Goal: Communication & Community: Share content

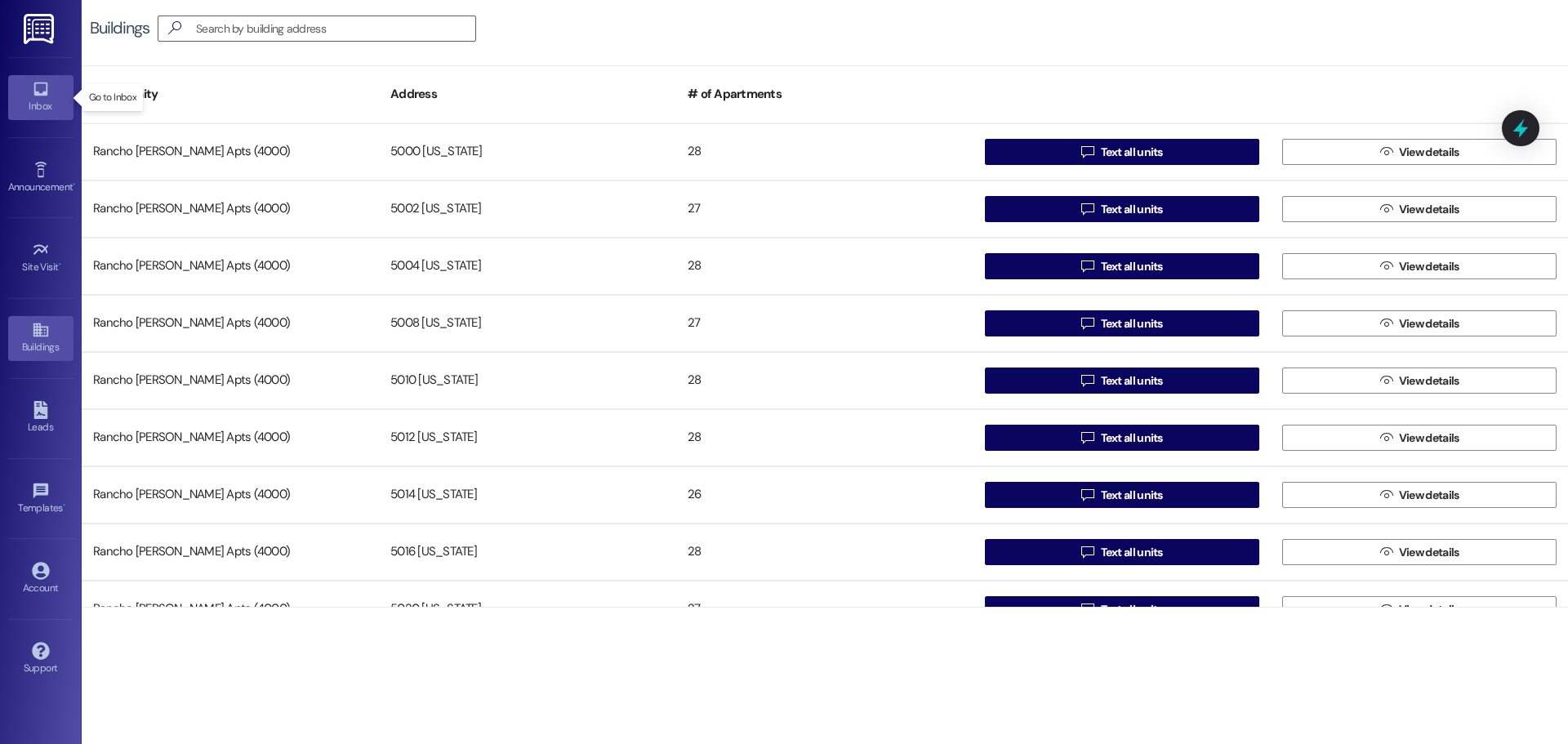
click at [40, 109] on div "Inbox" at bounding box center [41, 106] width 82 height 17
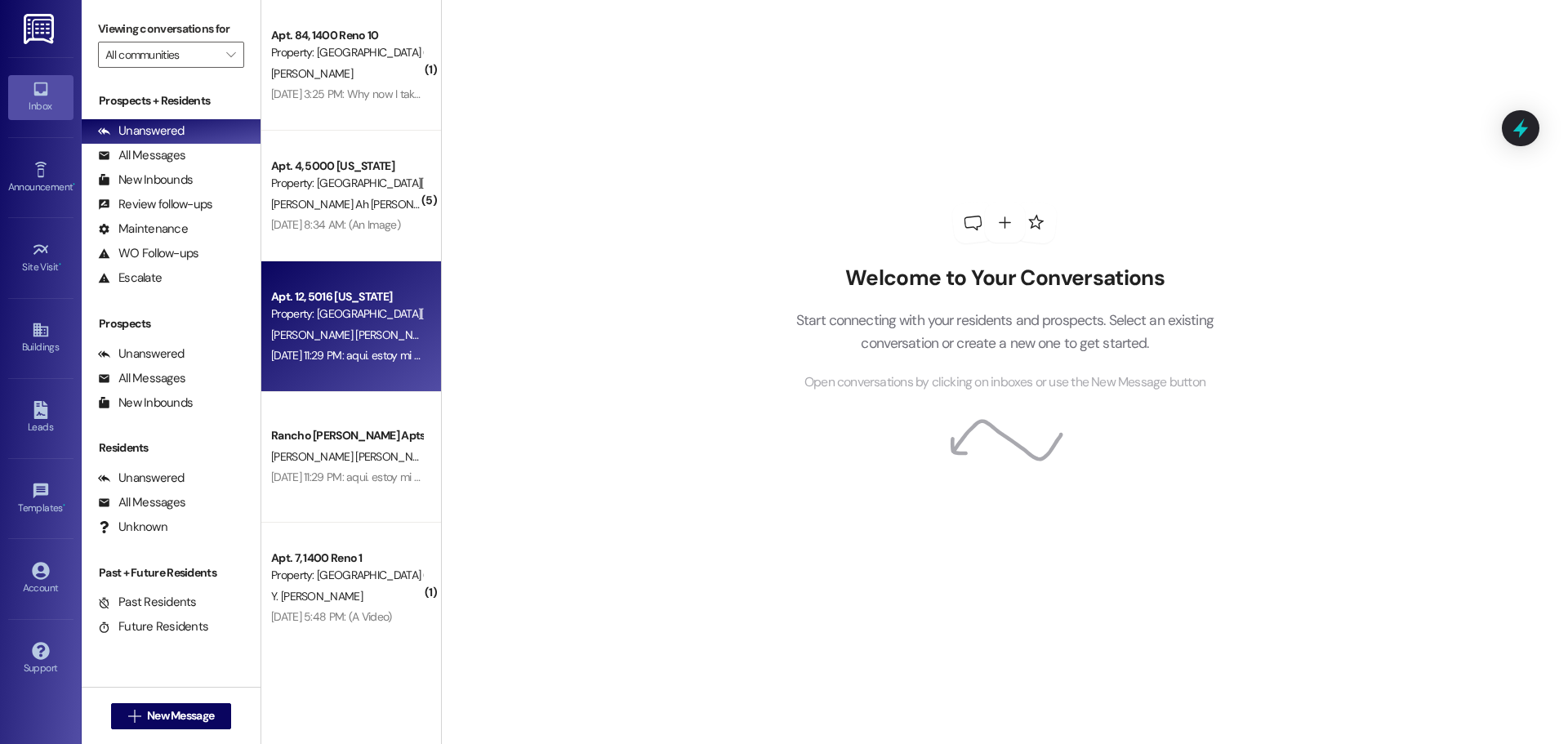
click at [290, 329] on span "[PERSON_NAME] [PERSON_NAME]" at bounding box center [356, 334] width 170 height 15
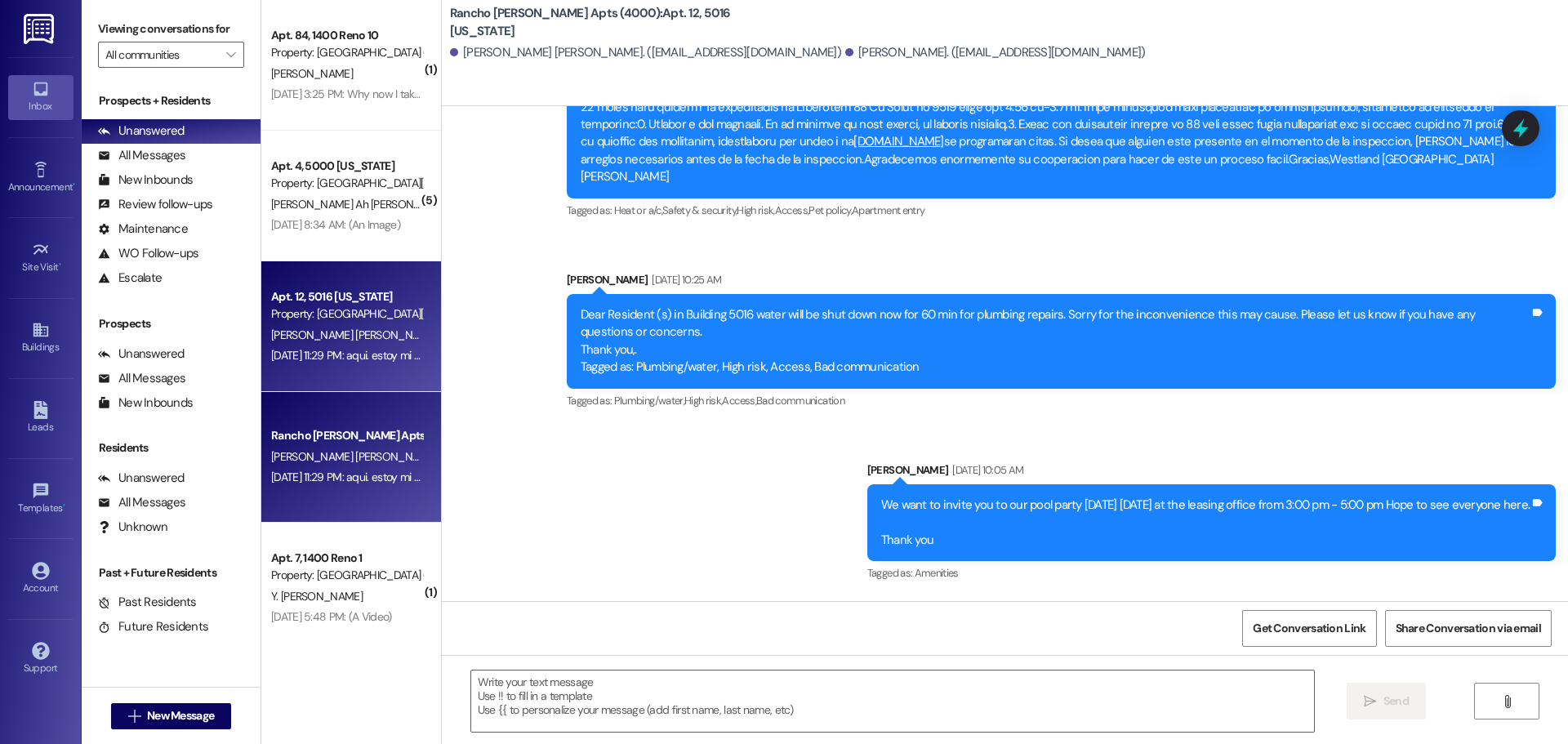
scroll to position [8639, 0]
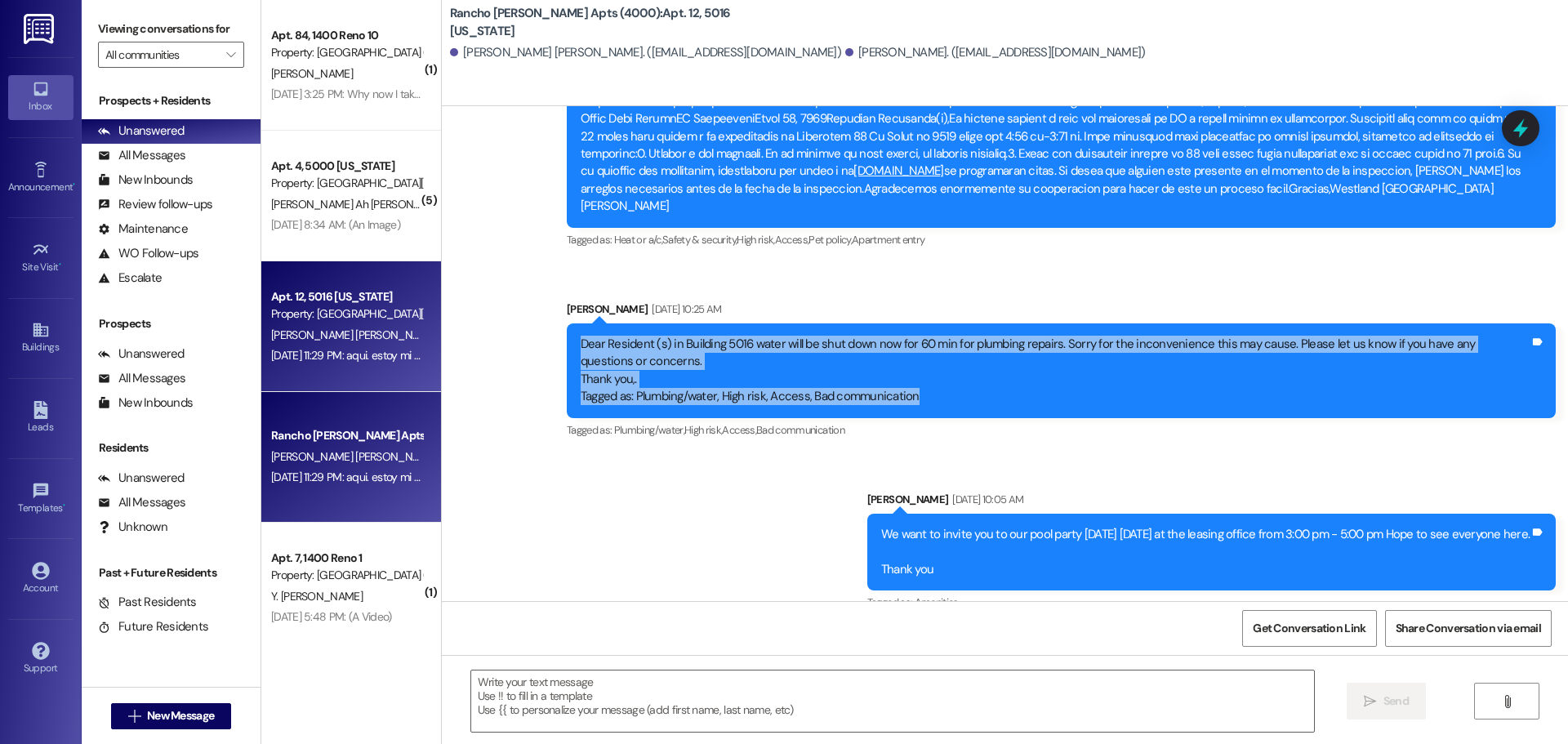
drag, startPoint x: 581, startPoint y: 308, endPoint x: 1472, endPoint y: 364, distance: 892.8
click at [1472, 364] on div "Dear Resident (s) in Building 5016 water will be shut down now for 60 min for p…" at bounding box center [1054, 371] width 949 height 71
copy div "Dear Resident (s) in Building 5016 water will be shut down now for 60 min for p…"
click at [34, 347] on div "Buildings" at bounding box center [41, 347] width 82 height 17
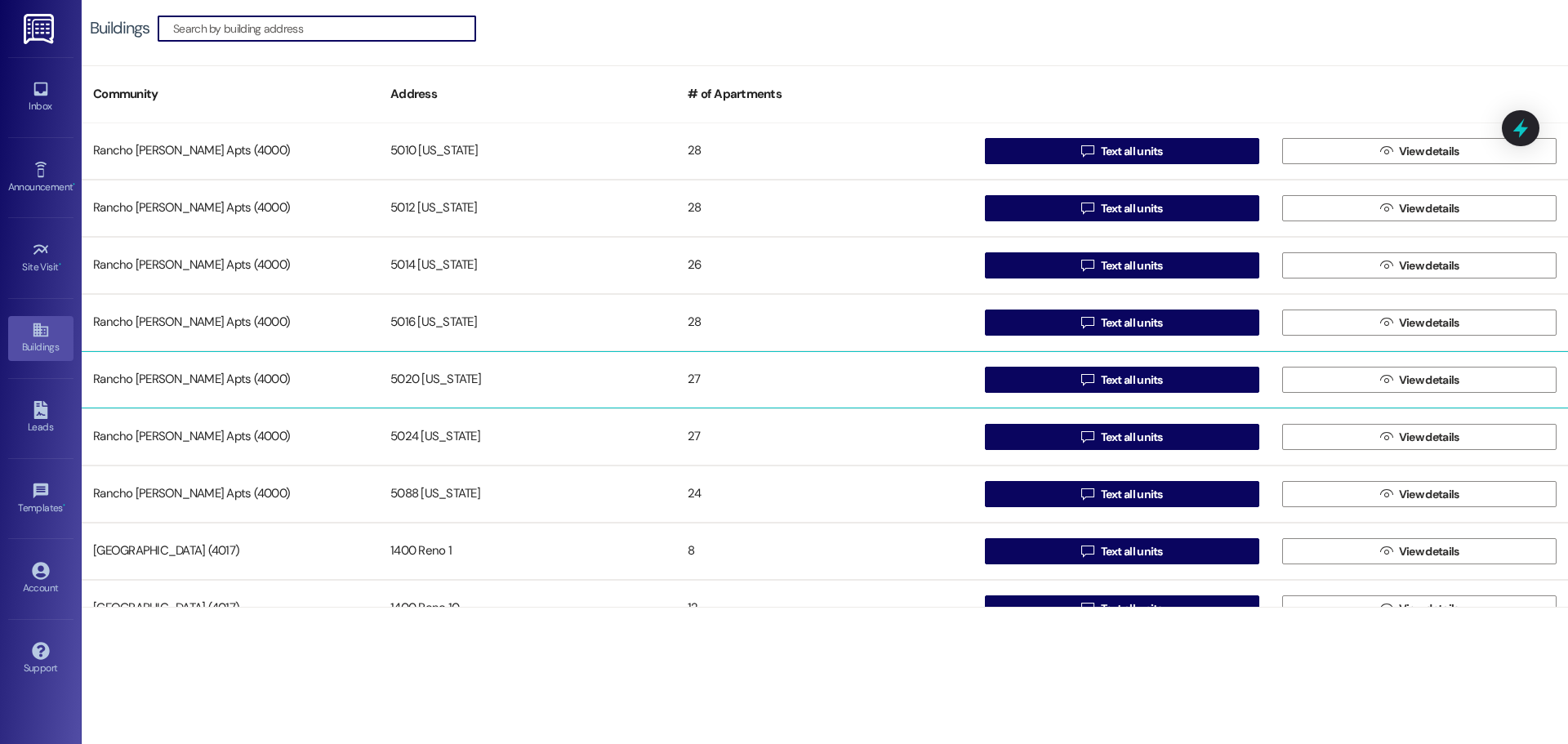
scroll to position [230, 0]
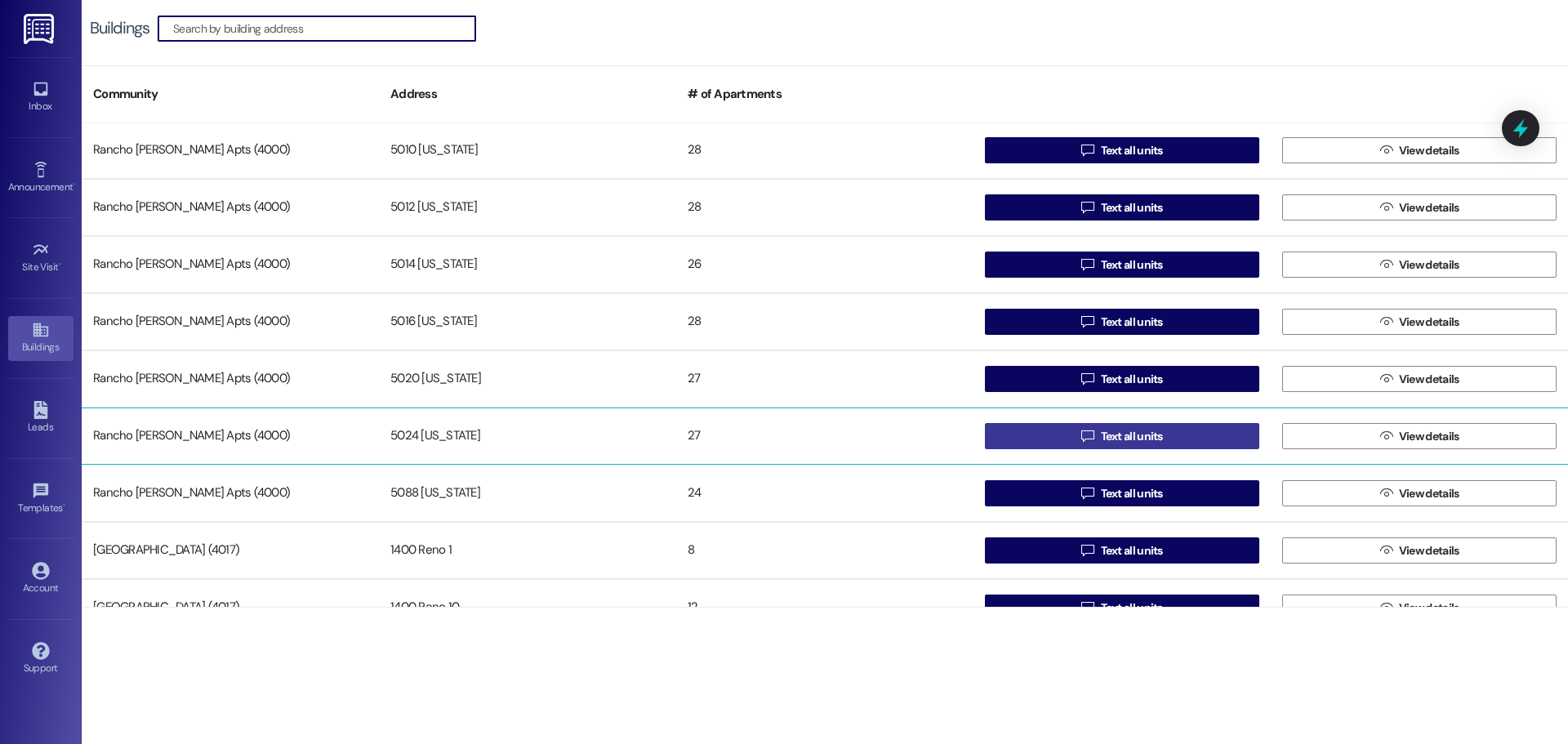
click at [1098, 440] on span "Text all units" at bounding box center [1132, 436] width 69 height 17
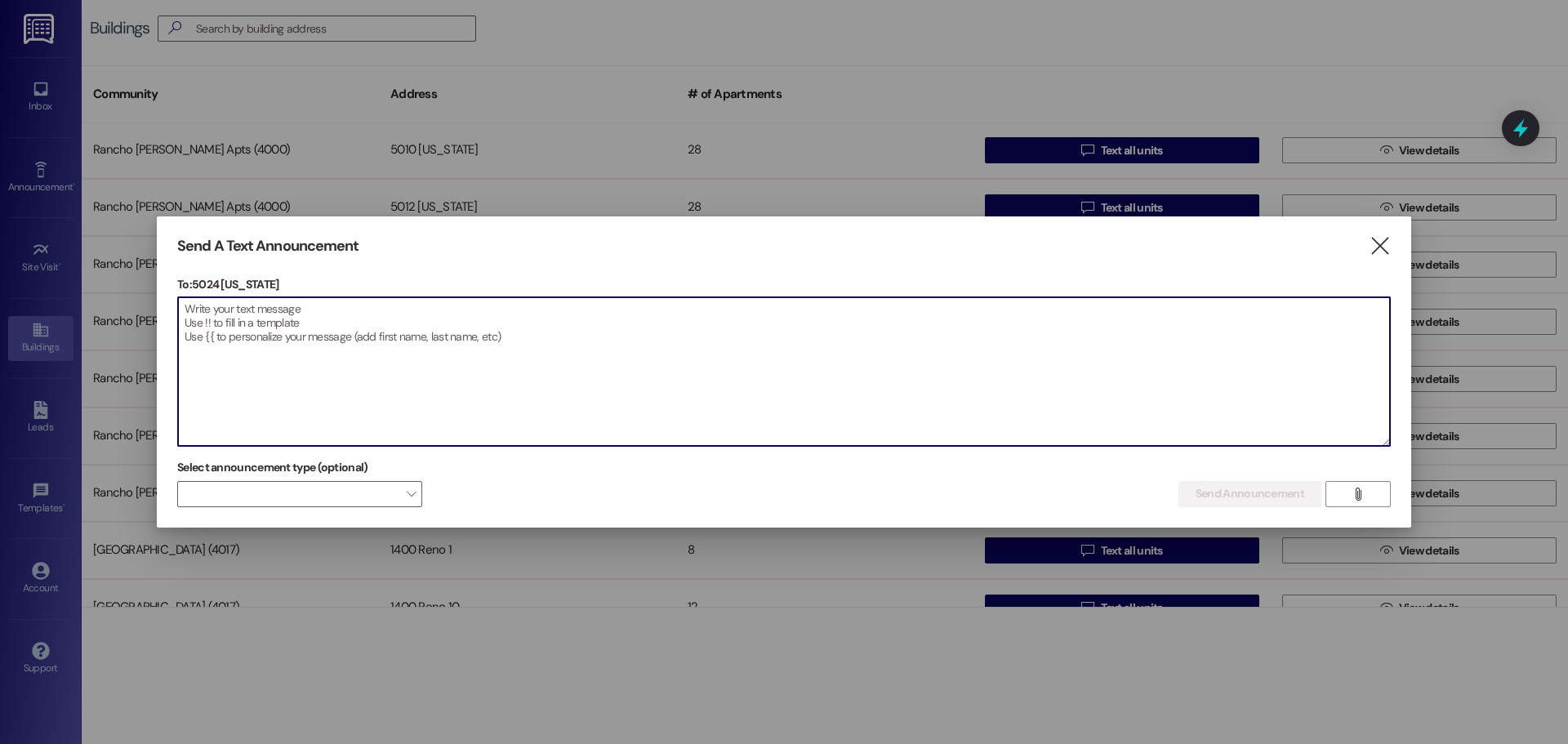
paste textarea "Dear Resident (s) in Building 5016 water will be shut down now for 60 min for p…"
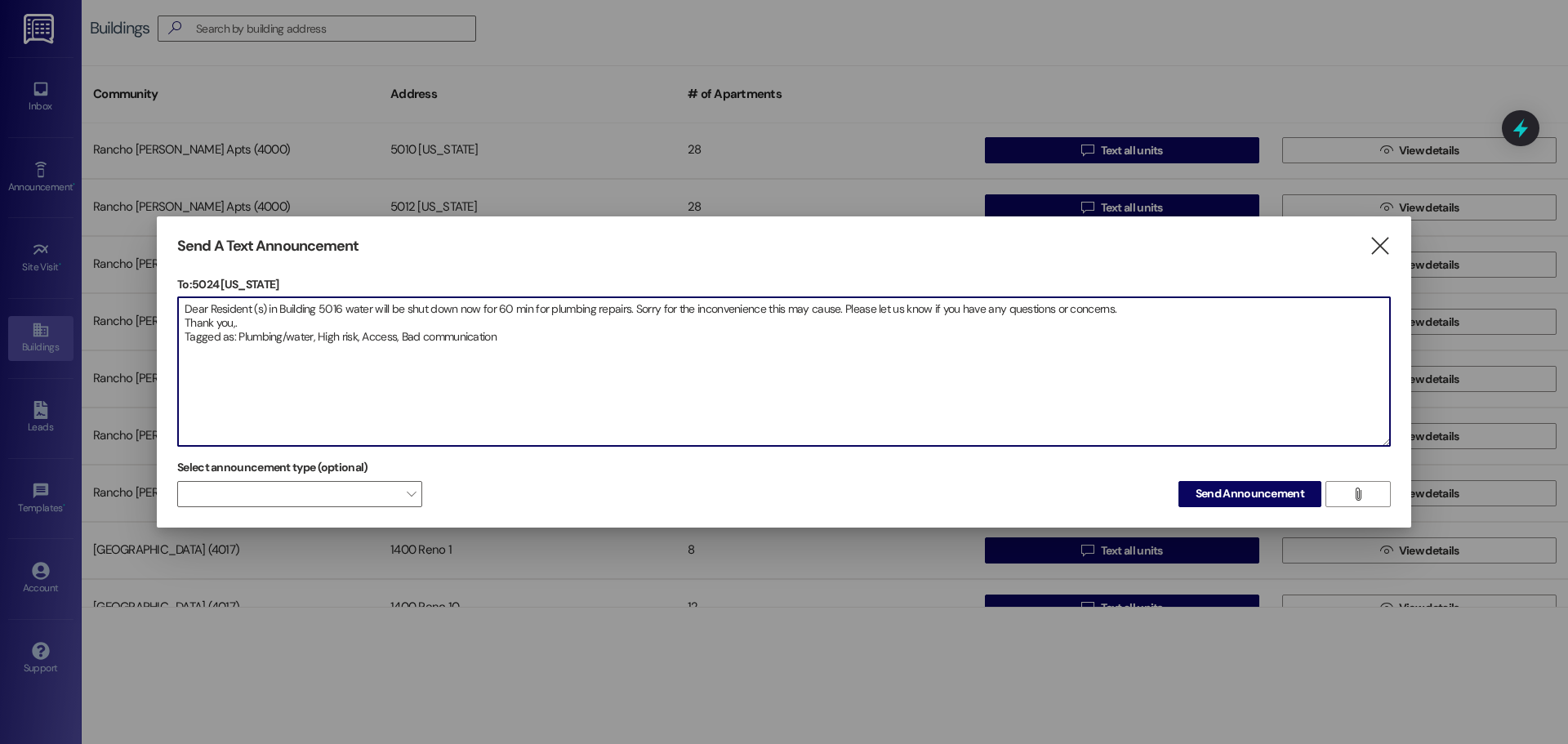
click at [341, 312] on textarea "Dear Resident (s) in Building 5016 water will be shut down now for 60 min for p…" at bounding box center [784, 372] width 1212 height 148
type textarea "Dear Resident (s) in Building 5024 water will be shut down now for 60 min for p…"
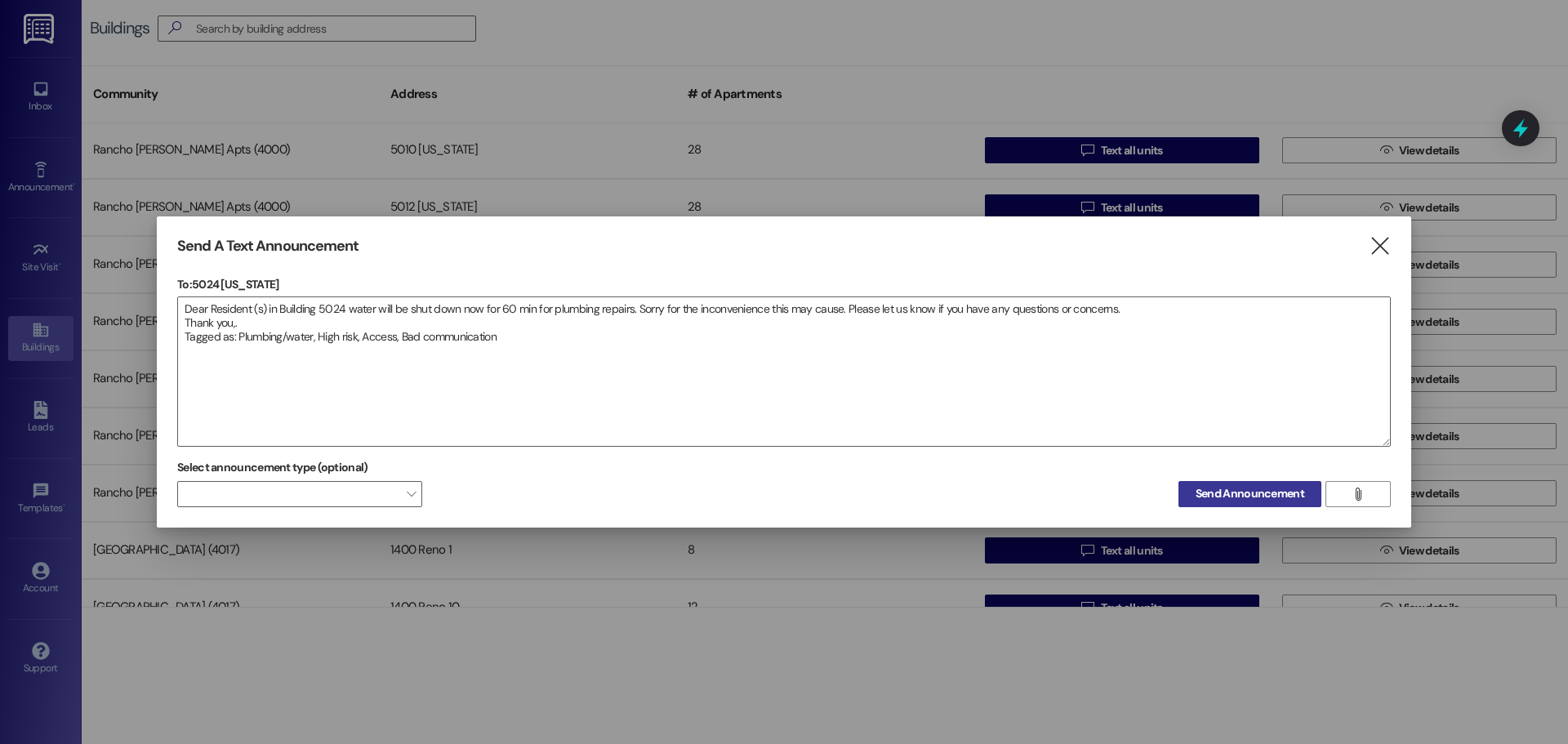
click at [1221, 492] on span "Send Announcement" at bounding box center [1249, 493] width 109 height 17
